Goal: Task Accomplishment & Management: Complete application form

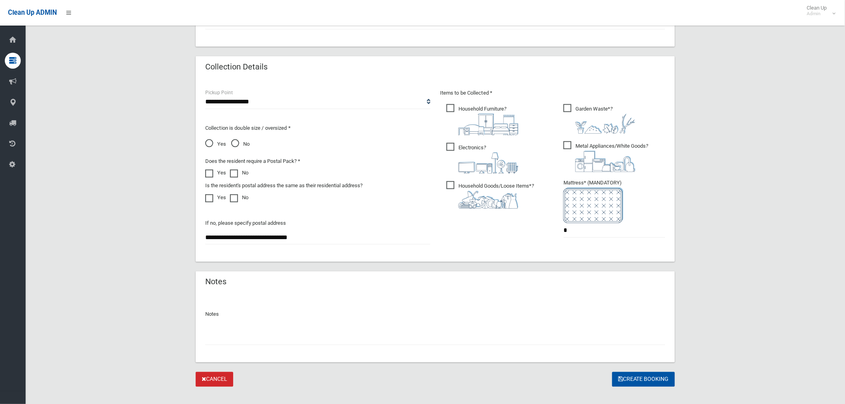
scroll to position [385, 0]
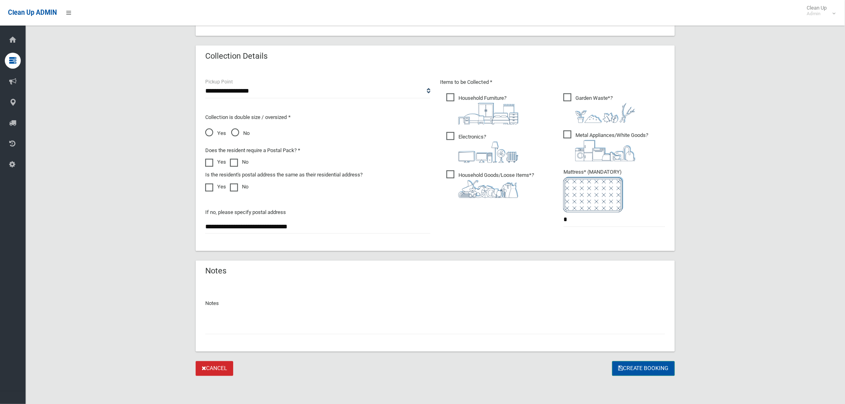
click at [645, 371] on button "Create Booking" at bounding box center [643, 368] width 63 height 15
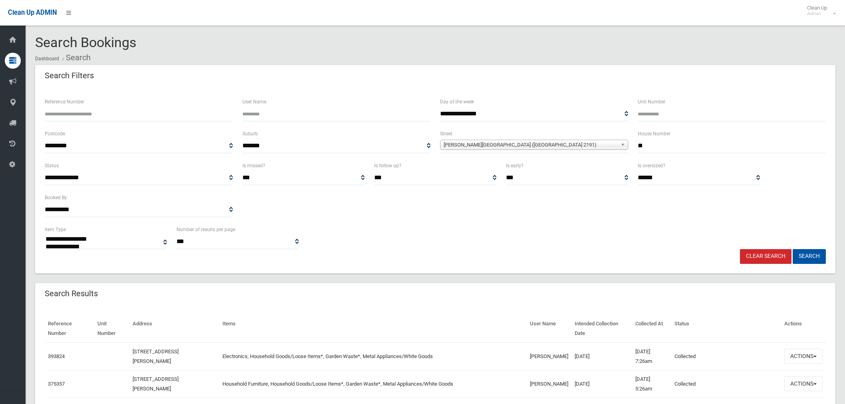
select select
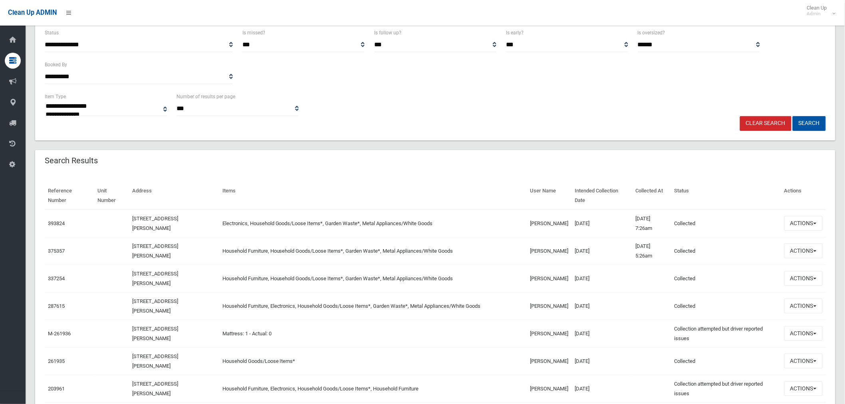
click at [365, 194] on th "Items" at bounding box center [372, 196] width 307 height 28
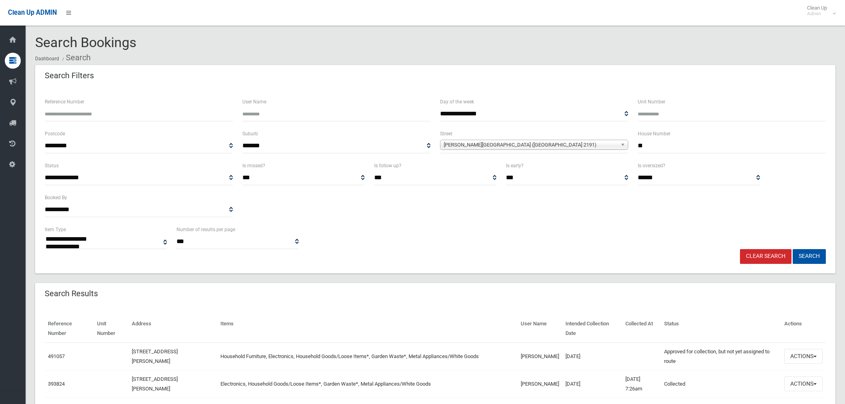
select select
